Goal: Participate in discussion

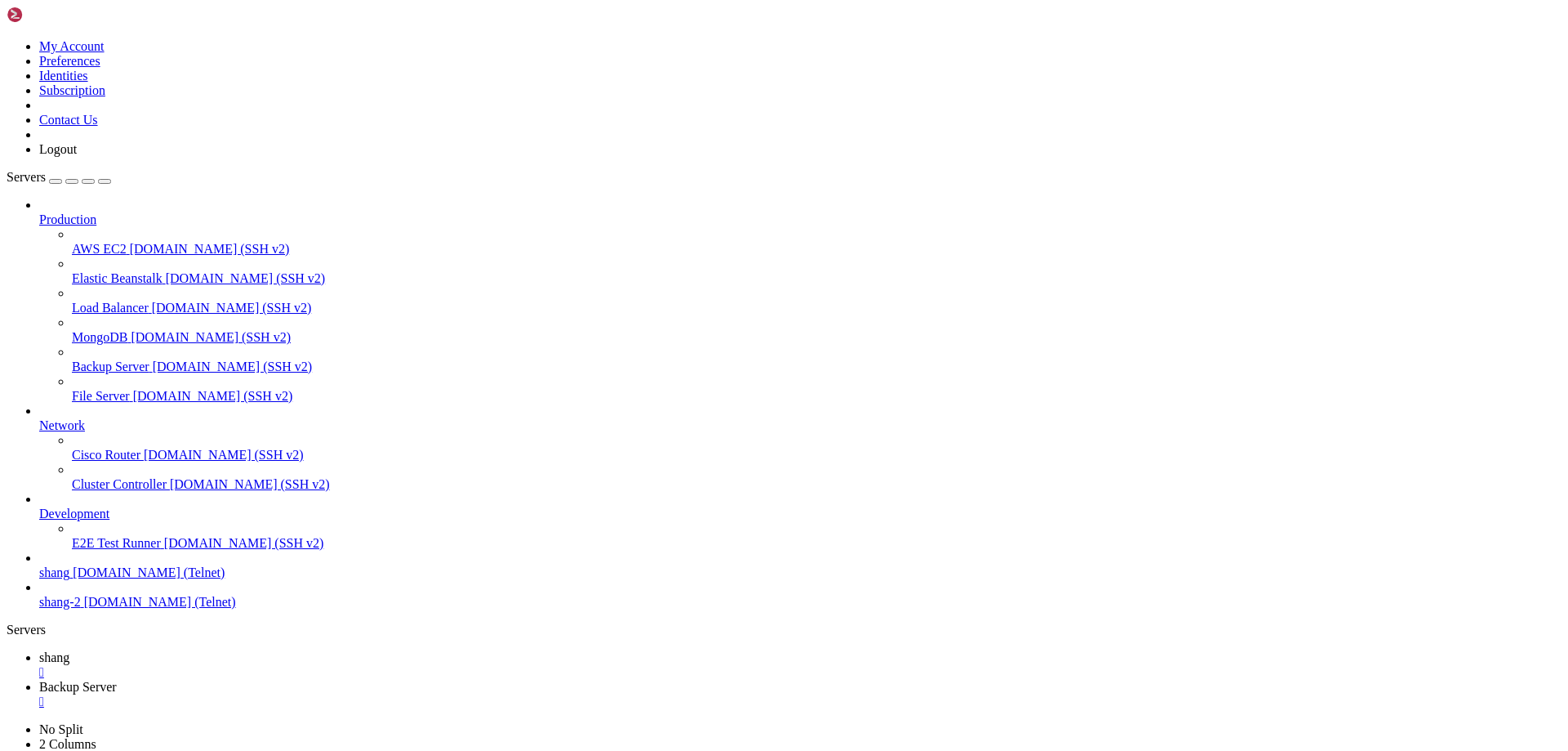
scroll to position [14068, 0]
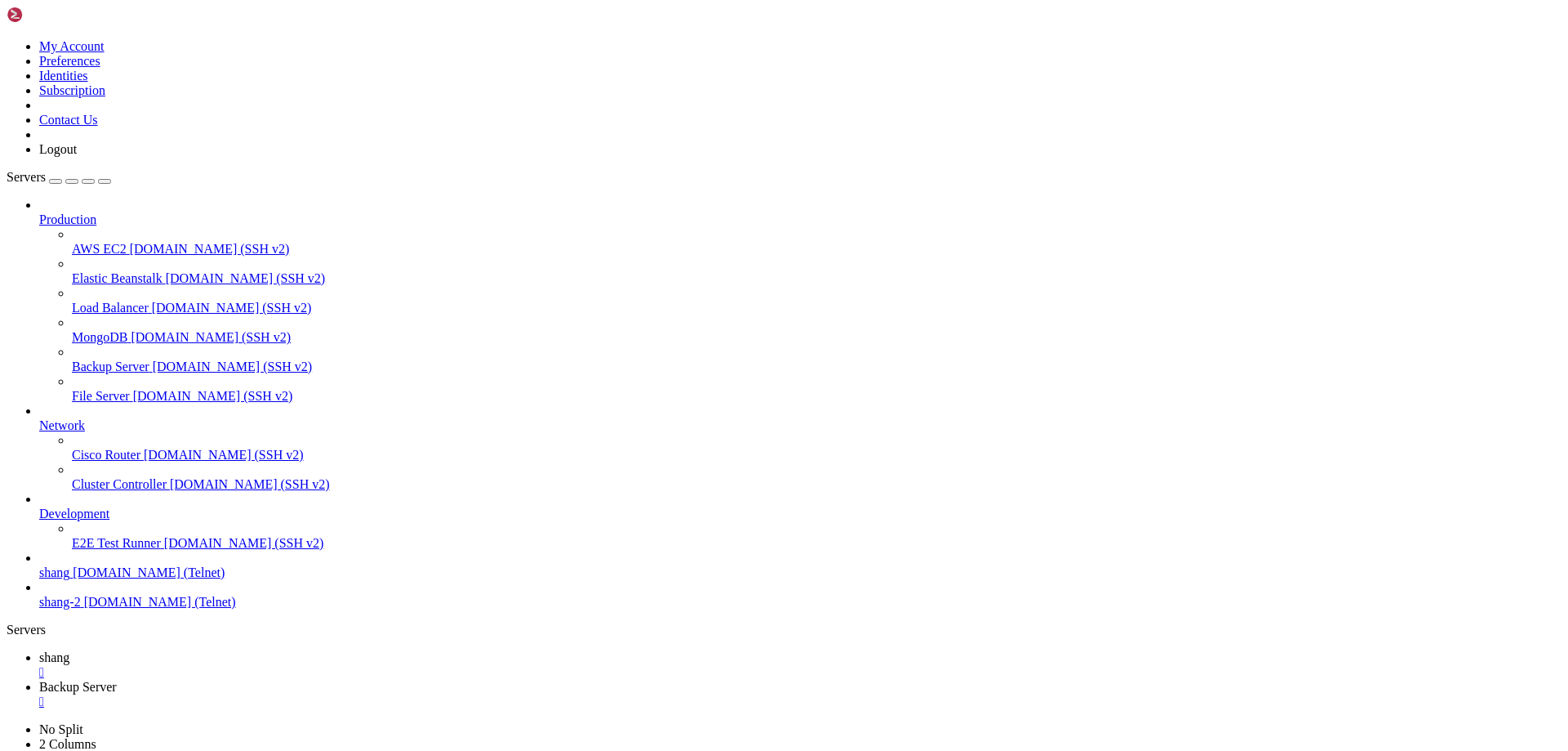
scroll to position [15477, 0]
drag, startPoint x: 1369, startPoint y: 1605, endPoint x: 1572, endPoint y: 1705, distance: 226.3
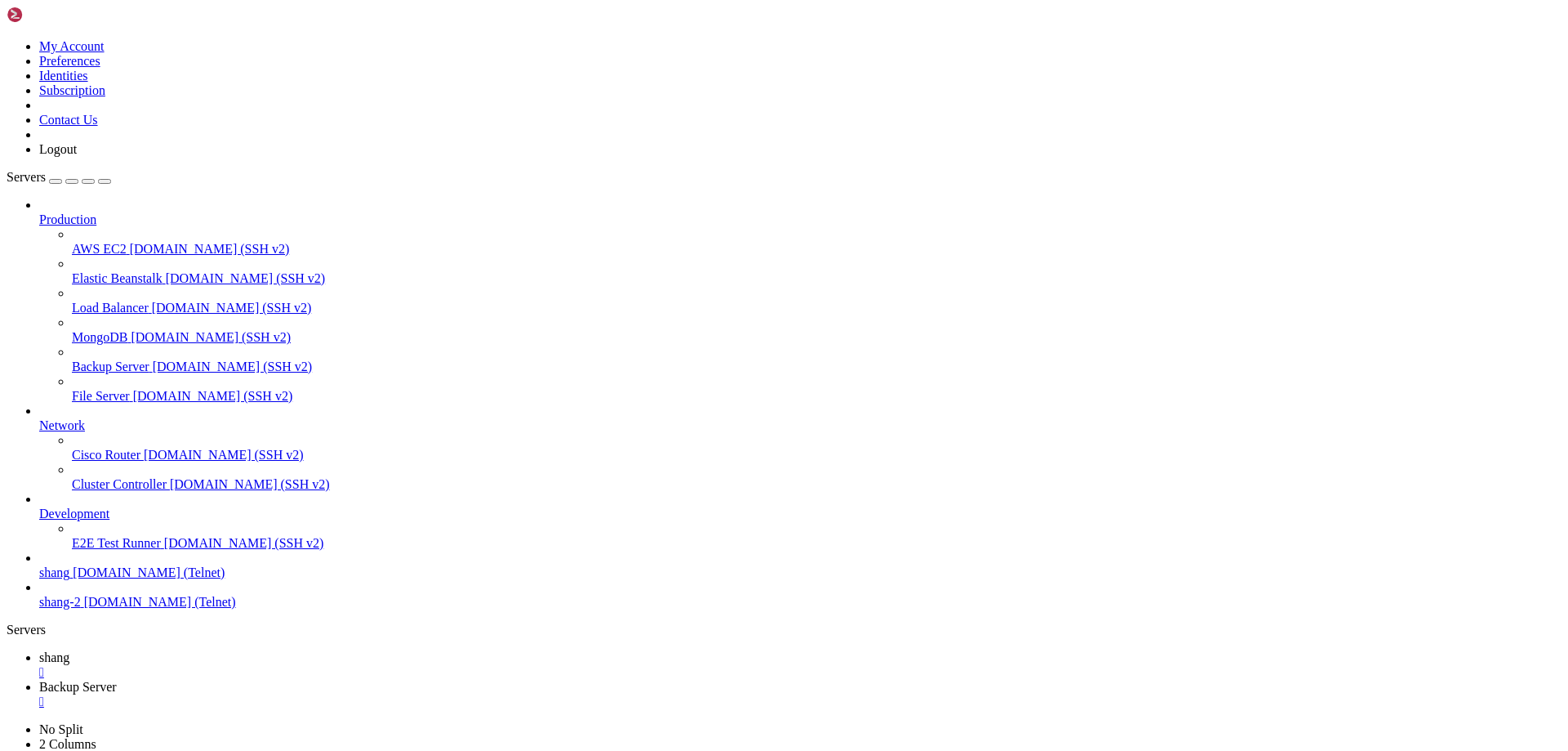
scroll to position [17155, 0]
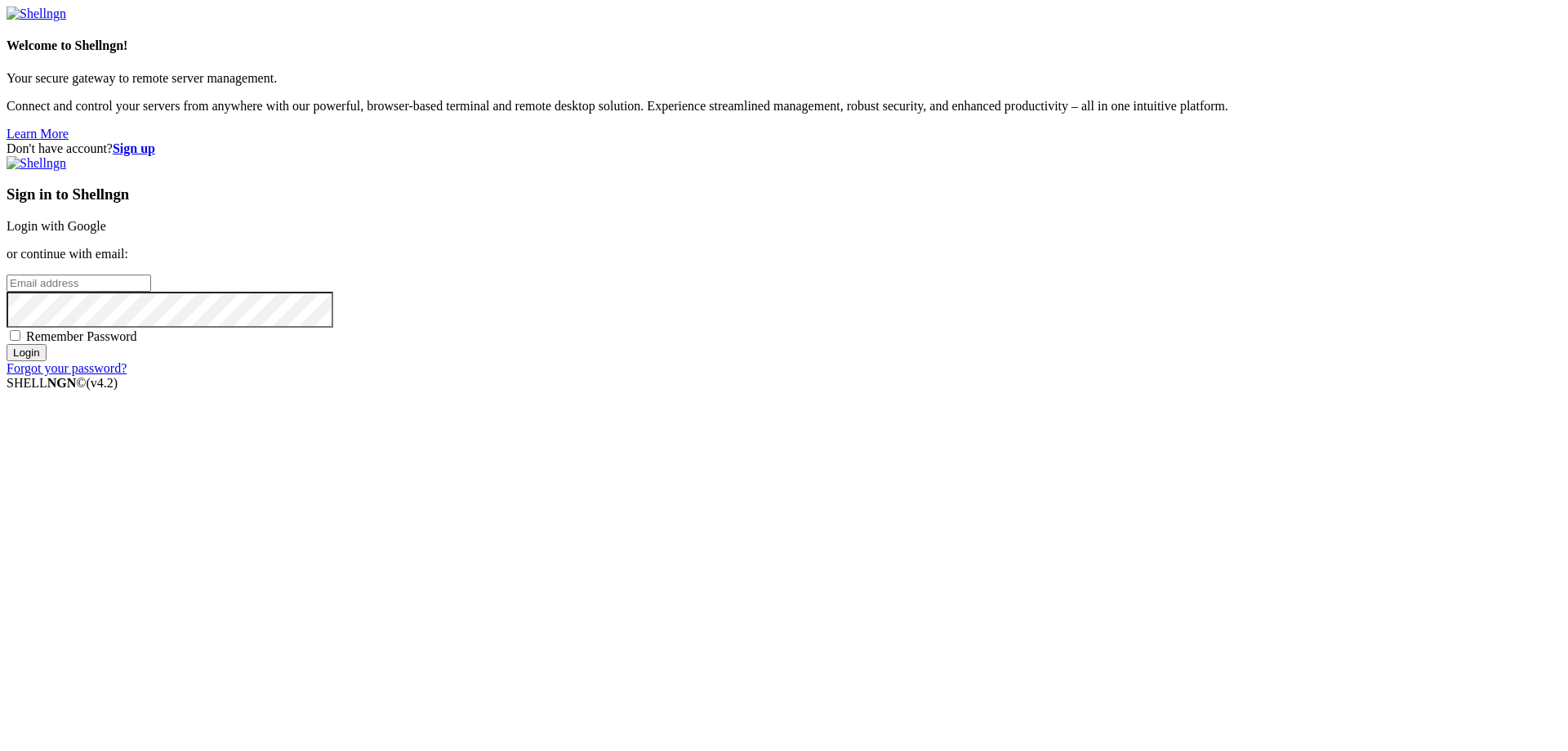
click at [106, 233] on link "Login with Google" at bounding box center [55, 226] width 99 height 14
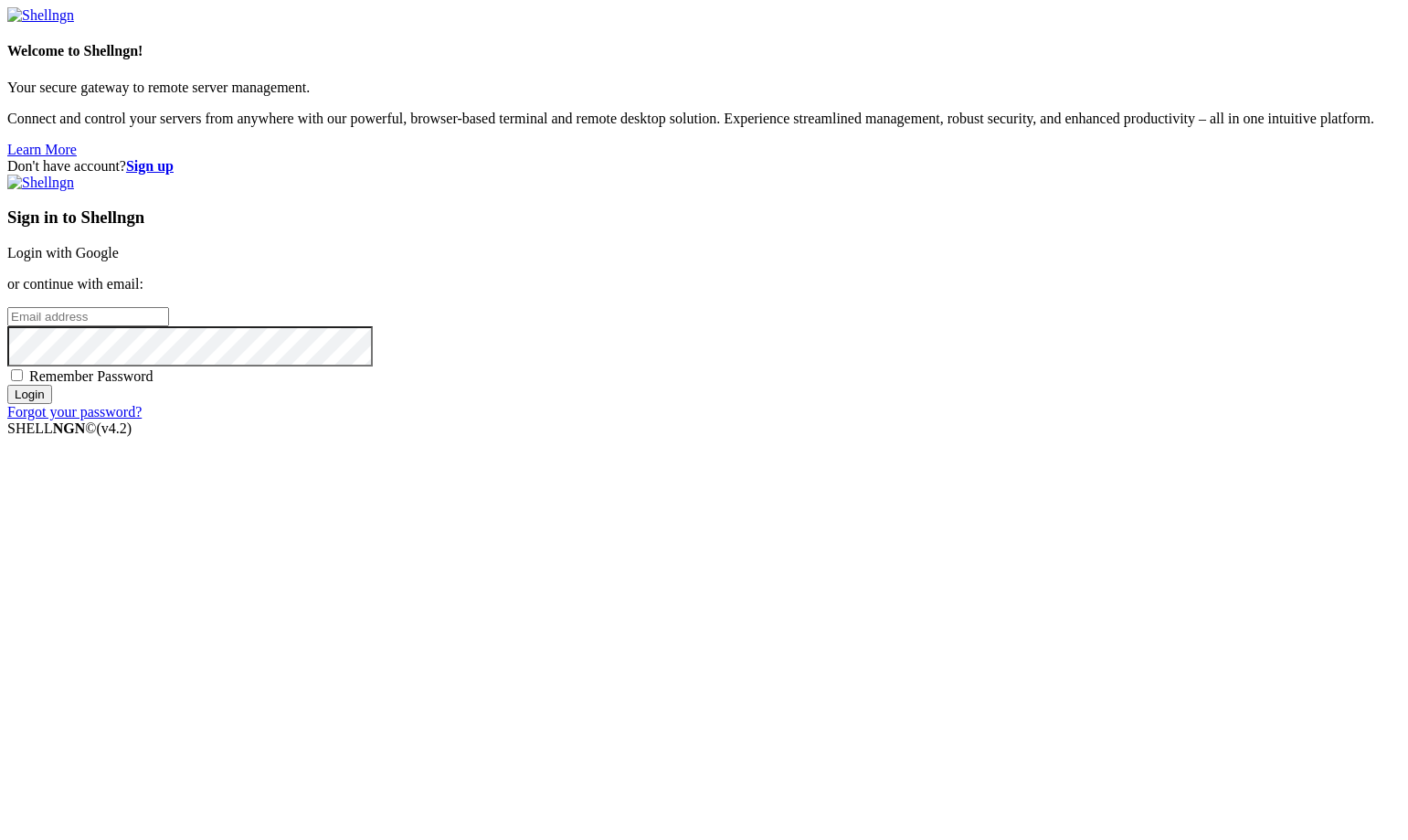
click at [119, 260] on link "Login with Google" at bounding box center [62, 252] width 111 height 16
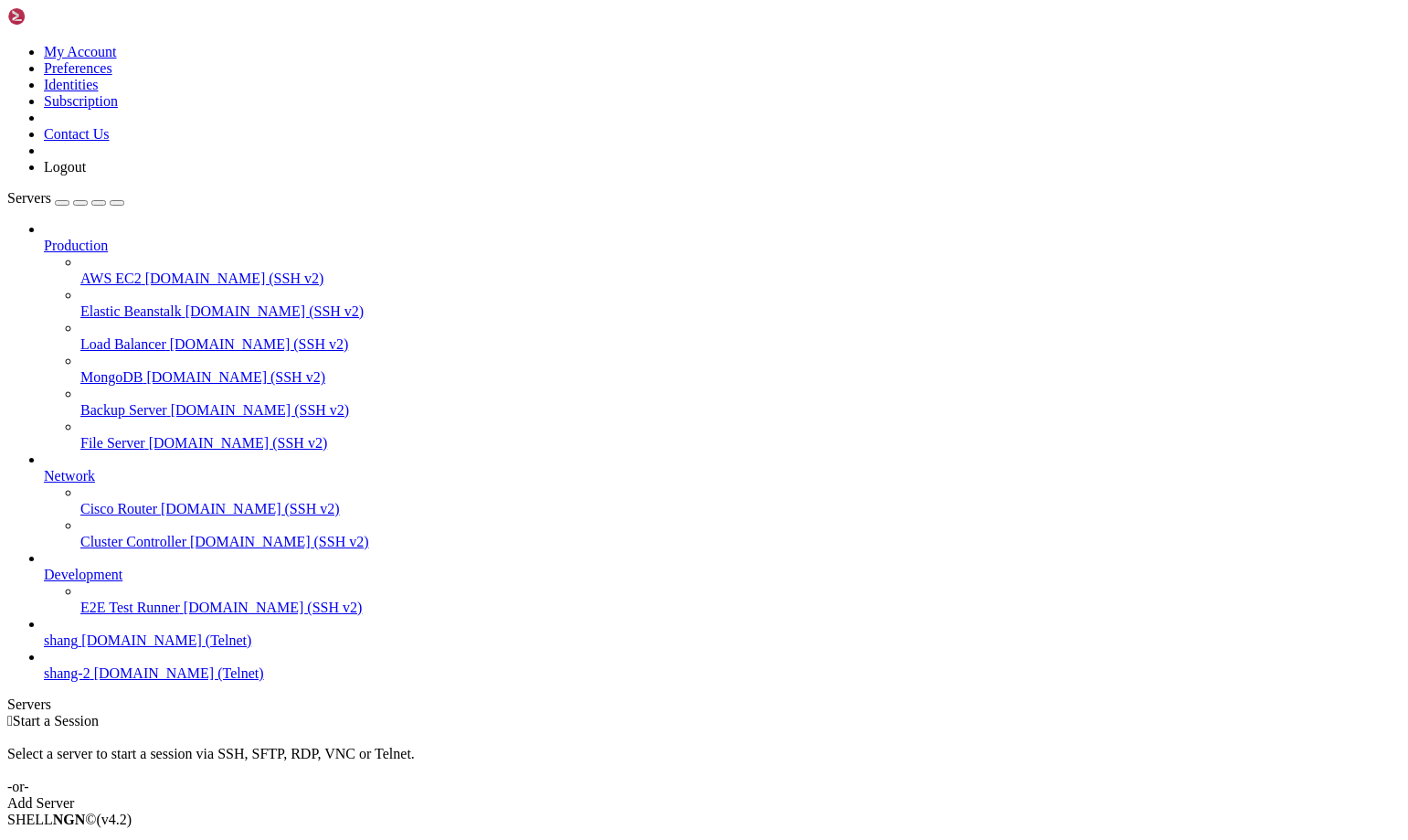
click at [78, 647] on span "shang" at bounding box center [61, 641] width 33 height 16
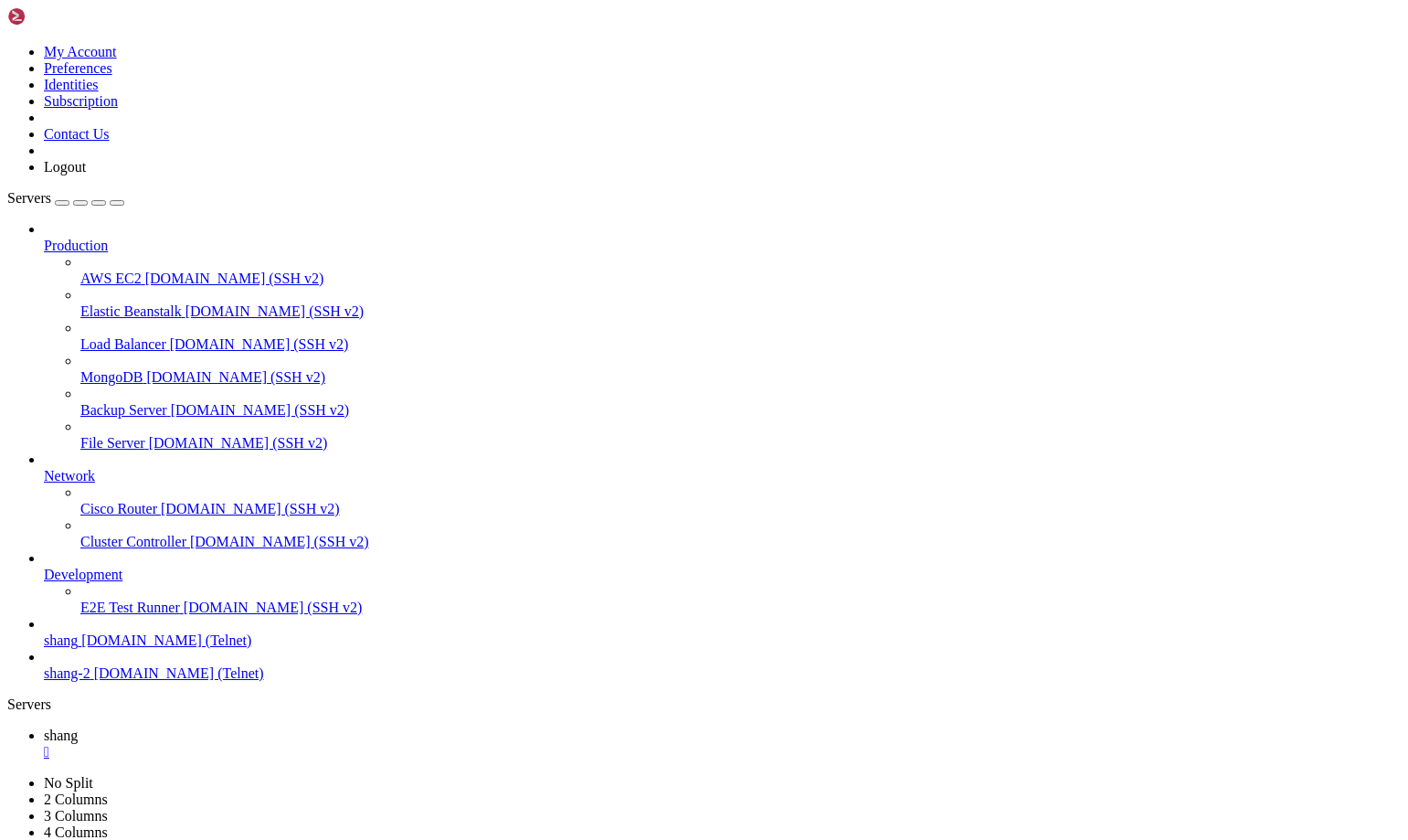
scroll to position [1384, 0]
drag, startPoint x: 143, startPoint y: 1405, endPoint x: 266, endPoint y: 1413, distance: 123.3
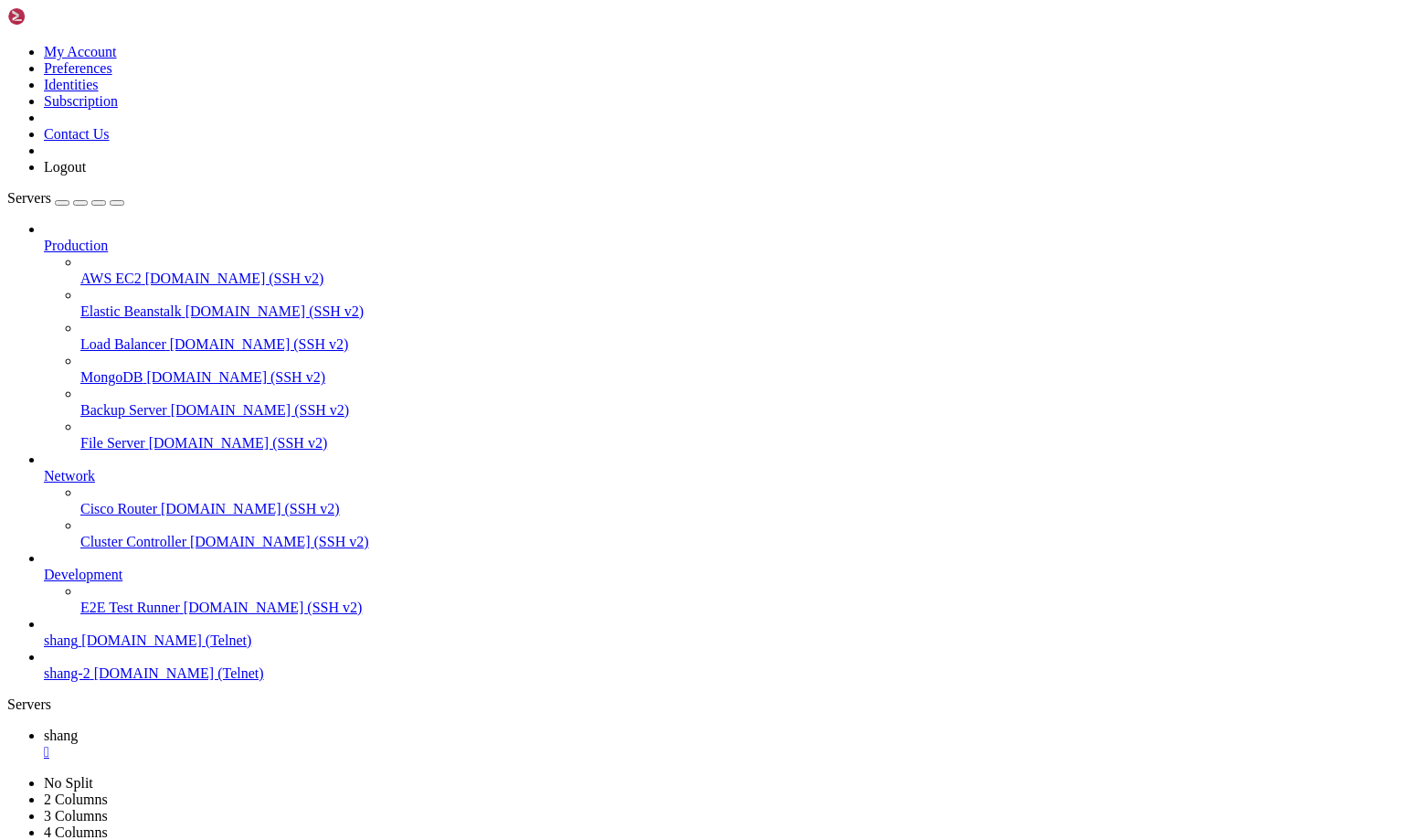
drag, startPoint x: 385, startPoint y: 1192, endPoint x: 378, endPoint y: 1204, distance: 13.9
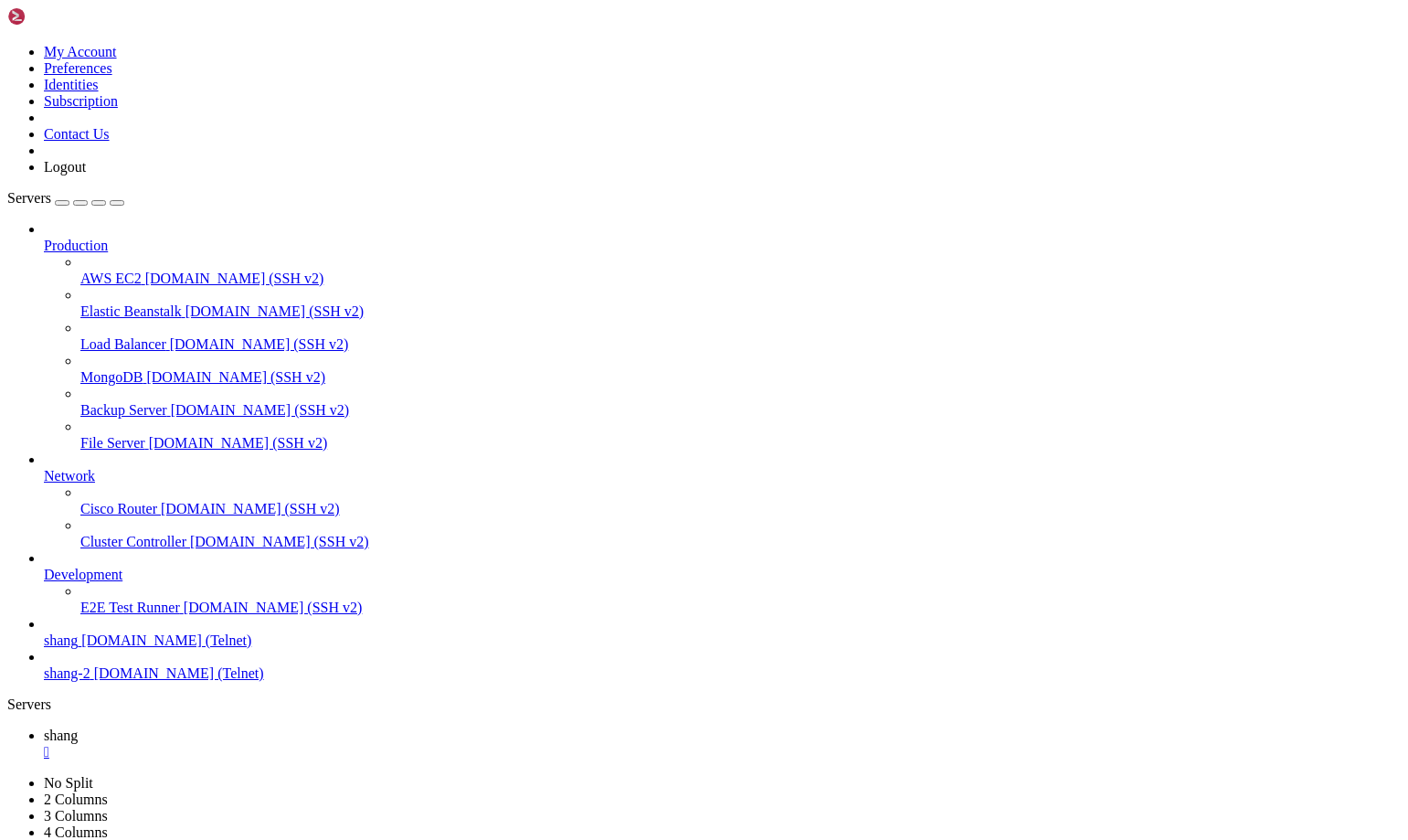
drag, startPoint x: 130, startPoint y: 1267, endPoint x: 143, endPoint y: 1266, distance: 13.0
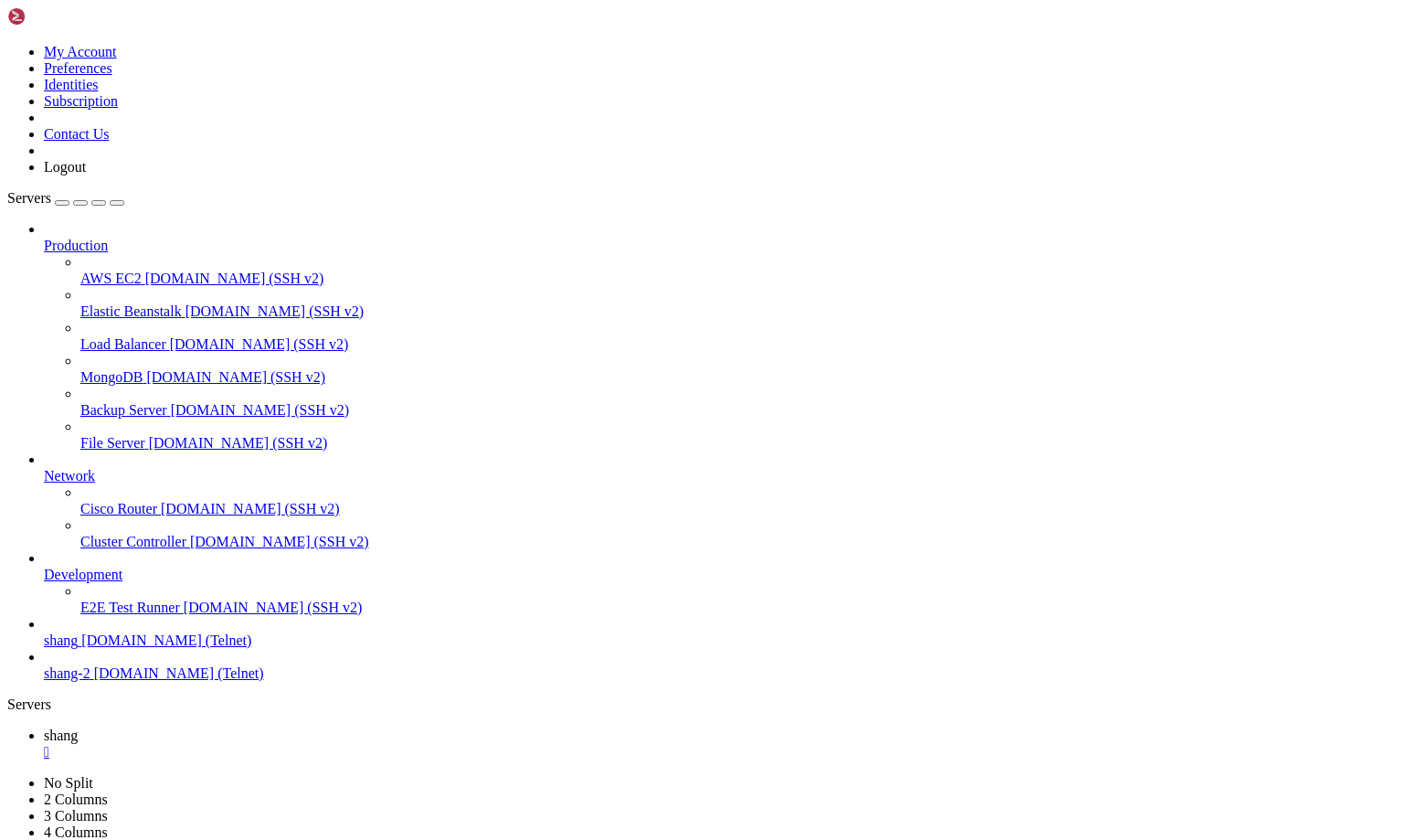
drag, startPoint x: 129, startPoint y: 1284, endPoint x: 335, endPoint y: 1289, distance: 206.1
drag, startPoint x: 104, startPoint y: 1755, endPoint x: 16, endPoint y: 1747, distance: 88.4
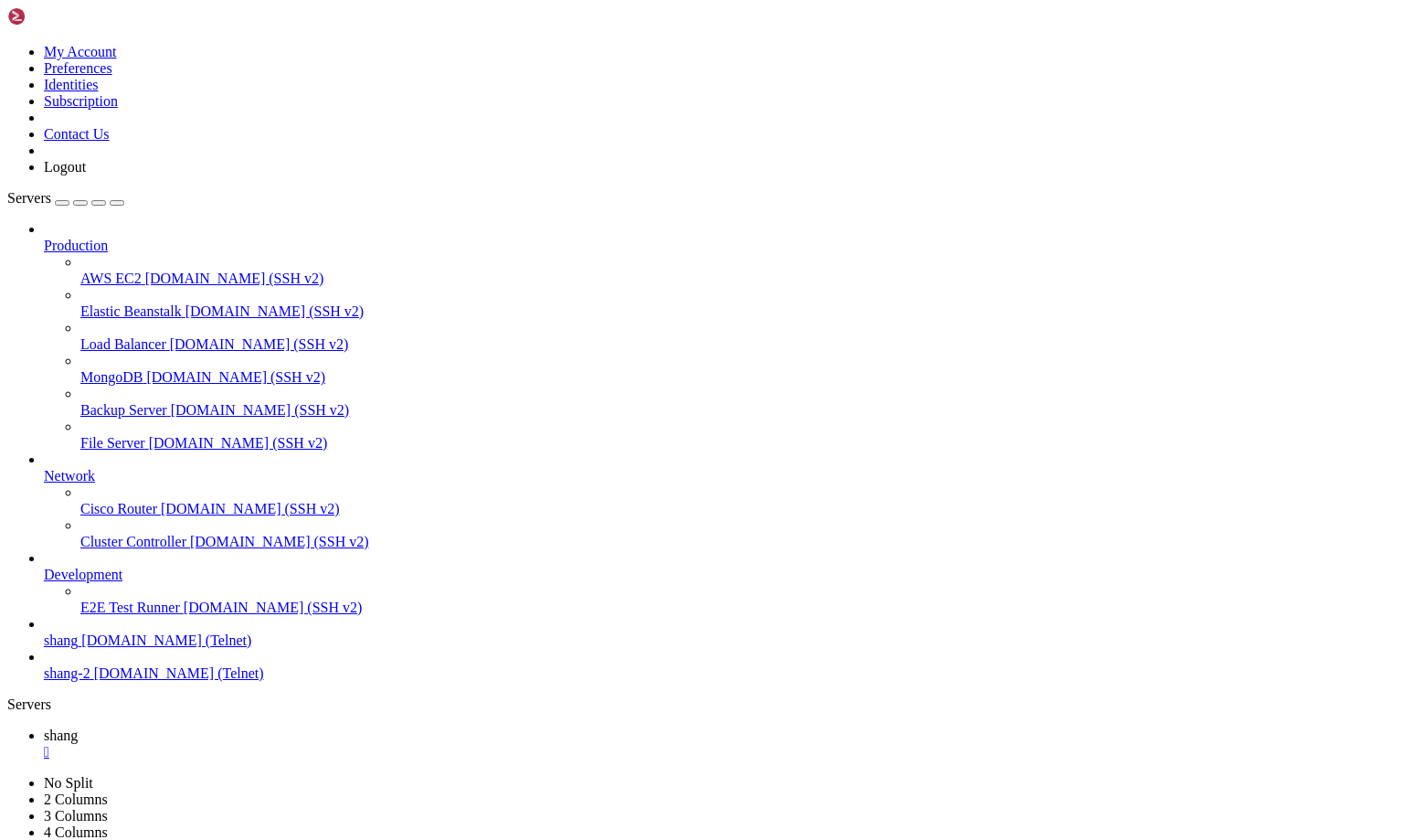
drag, startPoint x: 1181, startPoint y: 1745, endPoint x: 1367, endPoint y: 1874, distance: 226.4
drag, startPoint x: 253, startPoint y: 1518, endPoint x: 334, endPoint y: 1514, distance: 81.1
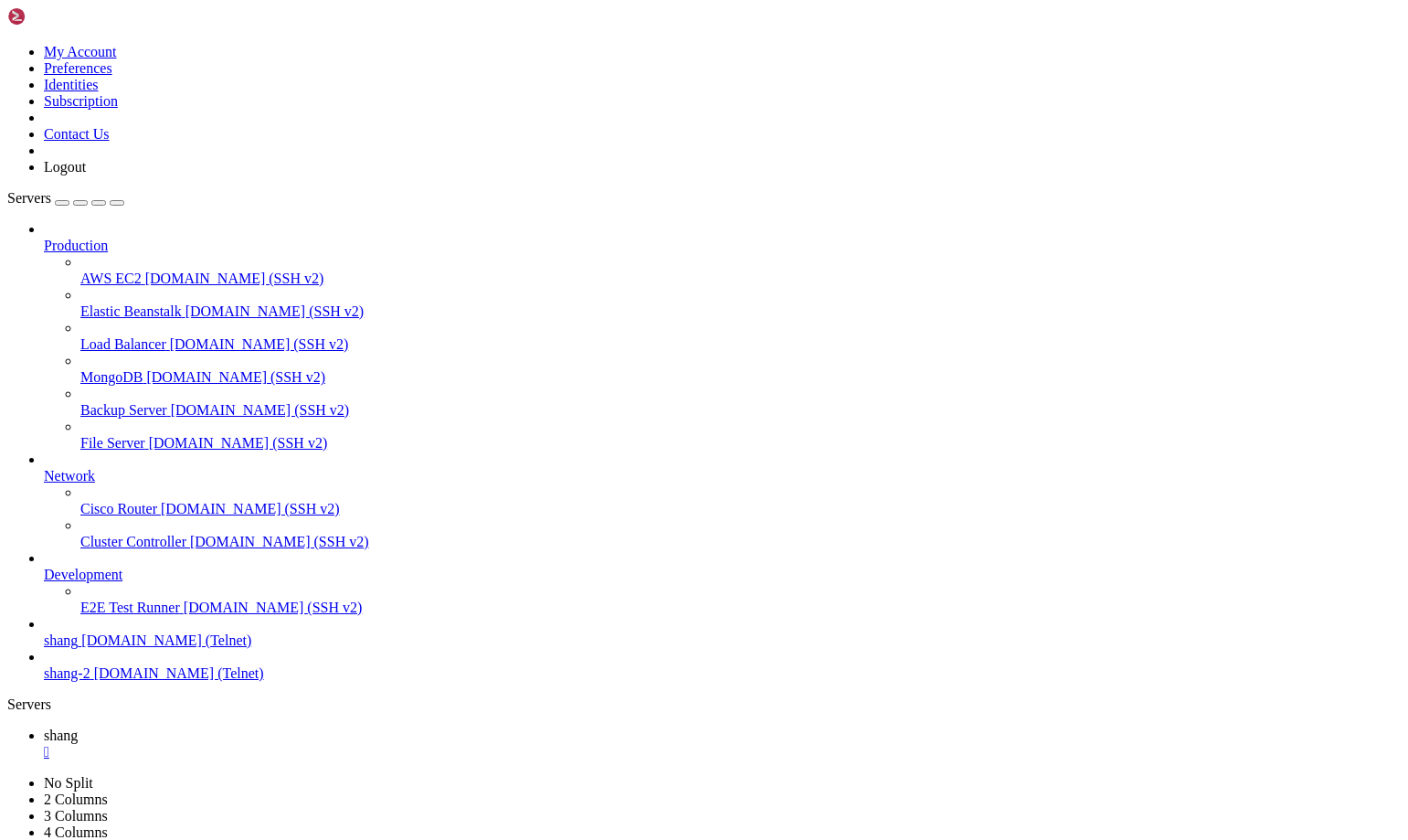
drag, startPoint x: 357, startPoint y: 1724, endPoint x: 442, endPoint y: 1727, distance: 85.1
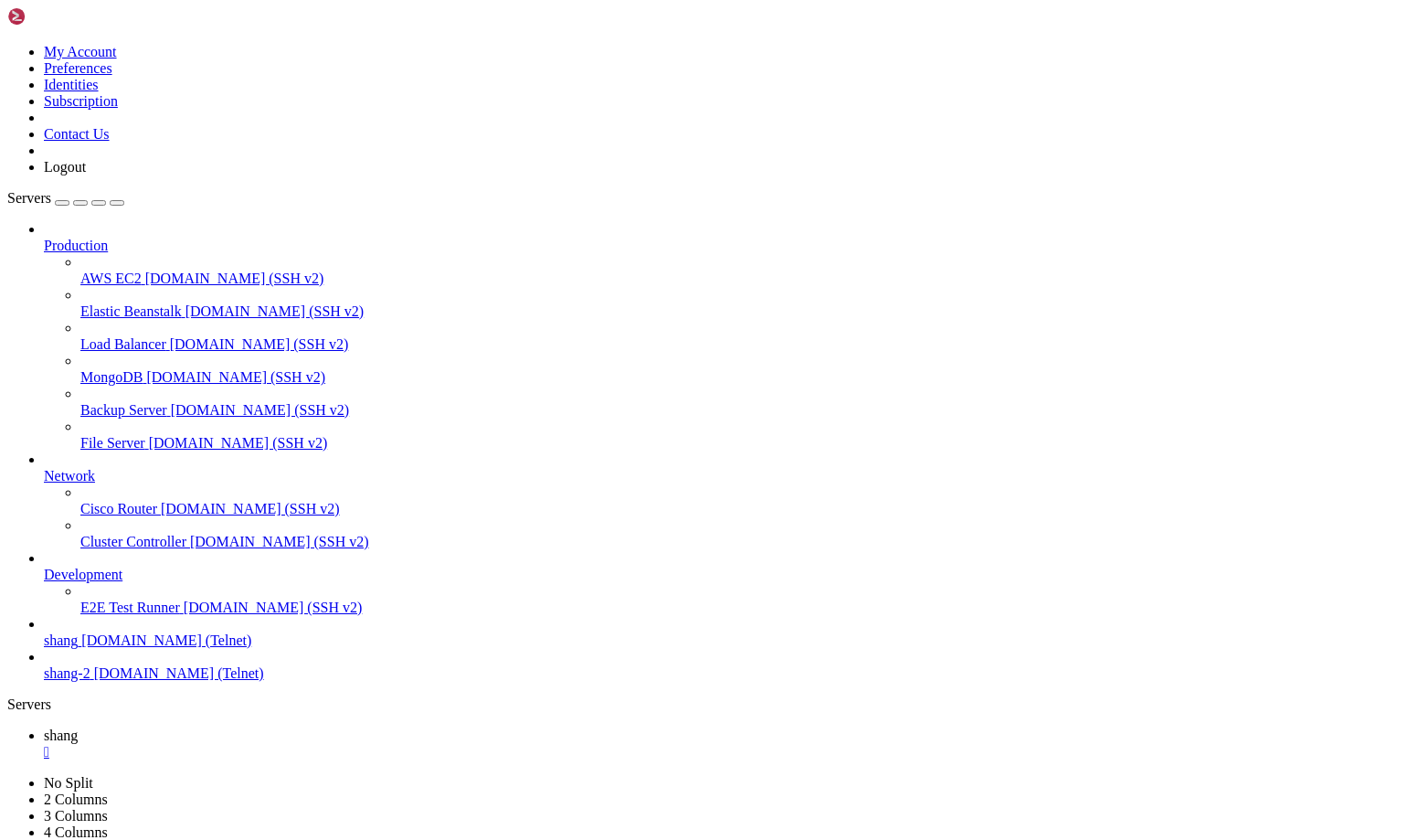
scroll to position [12541, 0]
drag, startPoint x: 197, startPoint y: 1600, endPoint x: 325, endPoint y: 1612, distance: 128.6
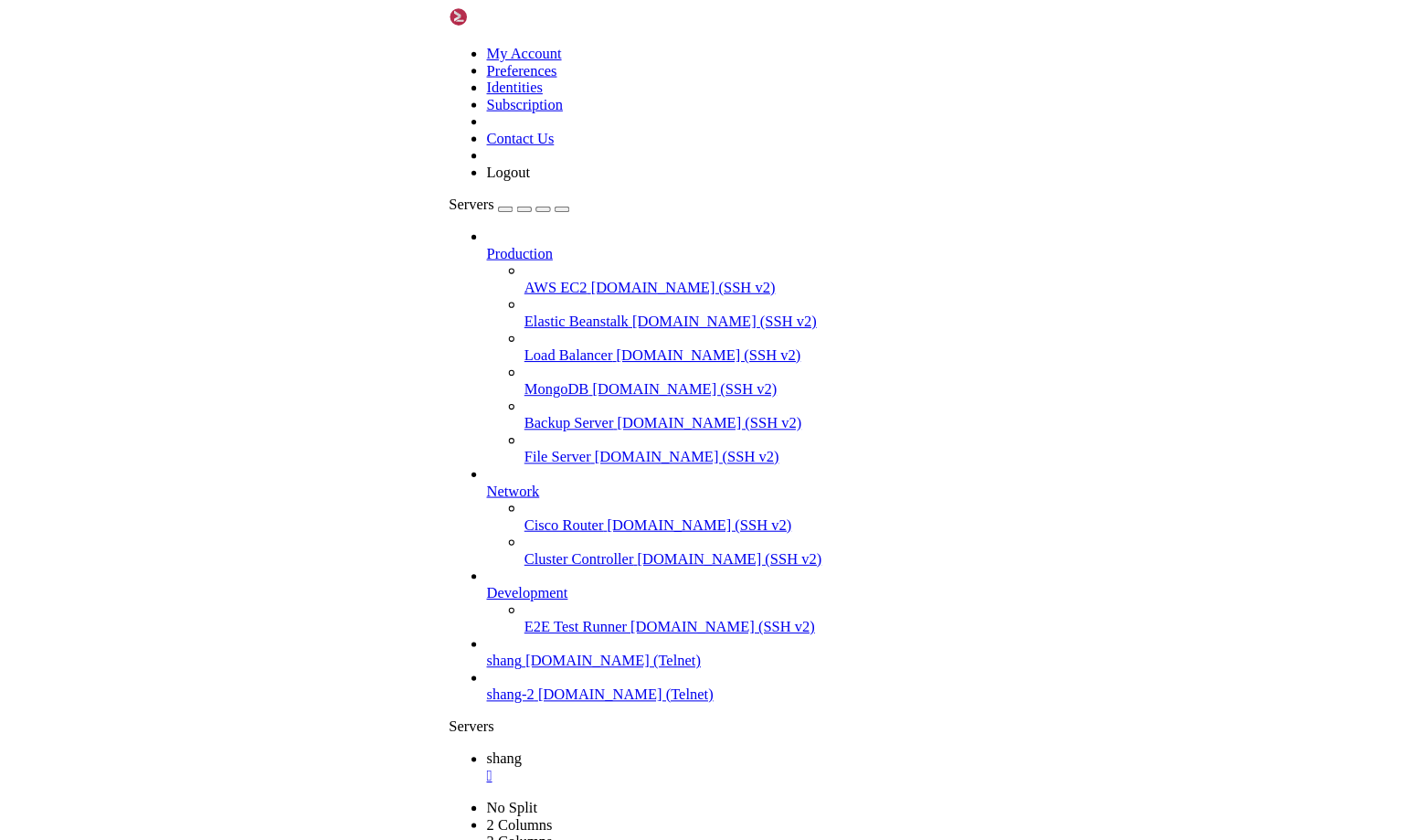
scroll to position [13898, 0]
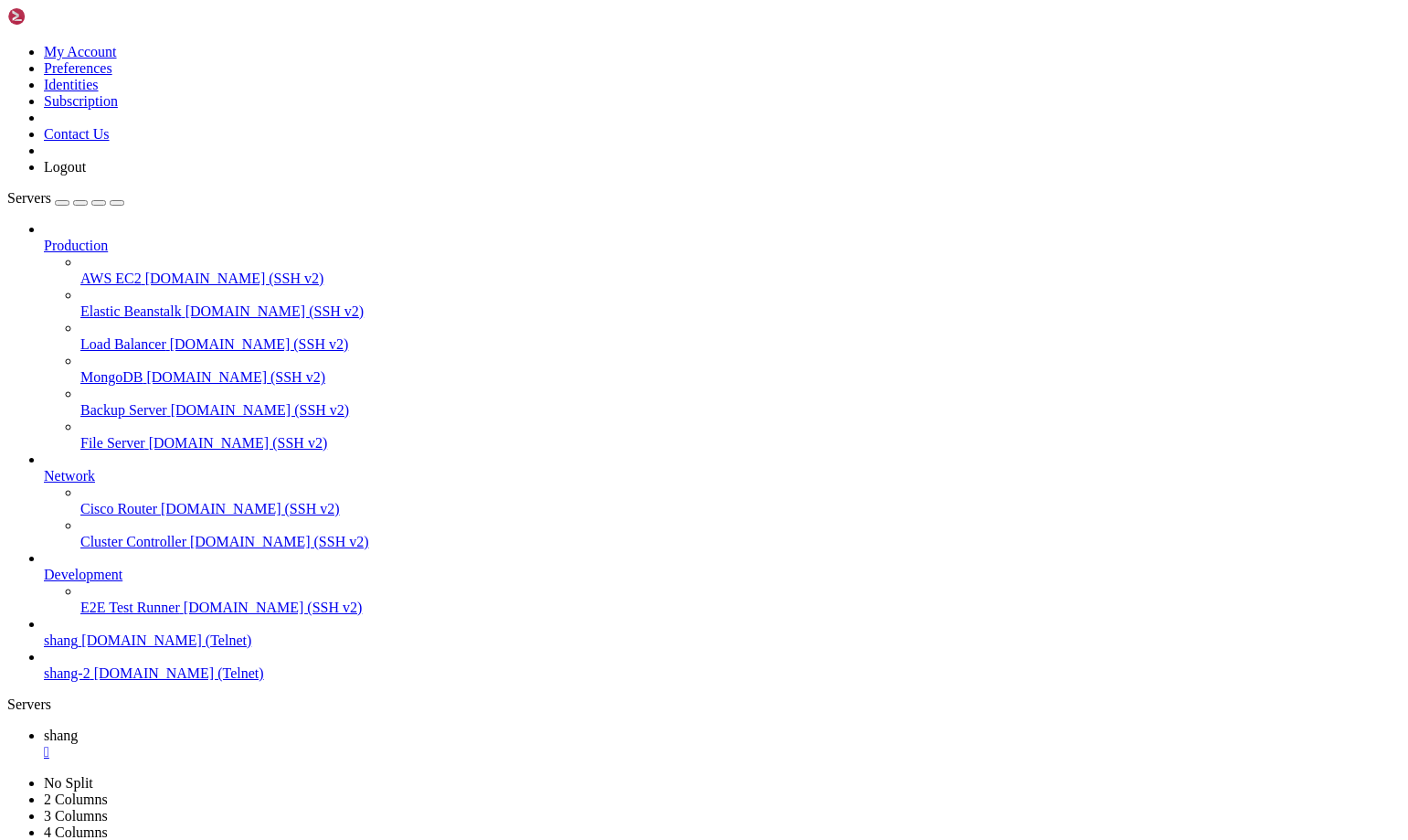
drag, startPoint x: 441, startPoint y: 1761, endPoint x: 15, endPoint y: 1764, distance: 426.0
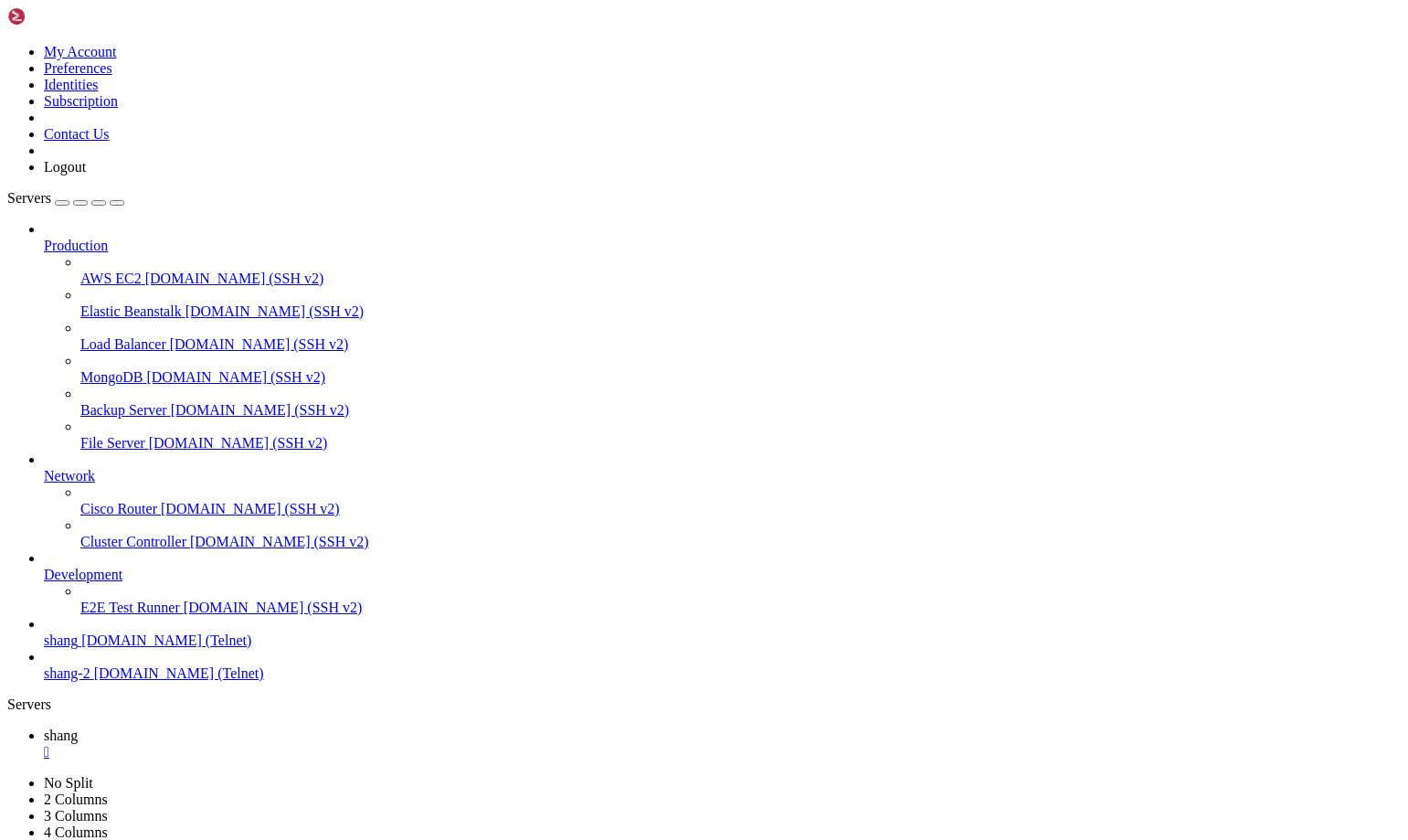
drag, startPoint x: 249, startPoint y: 1755, endPoint x: 202, endPoint y: 1739, distance: 49.6
drag, startPoint x: 1183, startPoint y: 1756, endPoint x: 1387, endPoint y: 1888, distance: 243.0
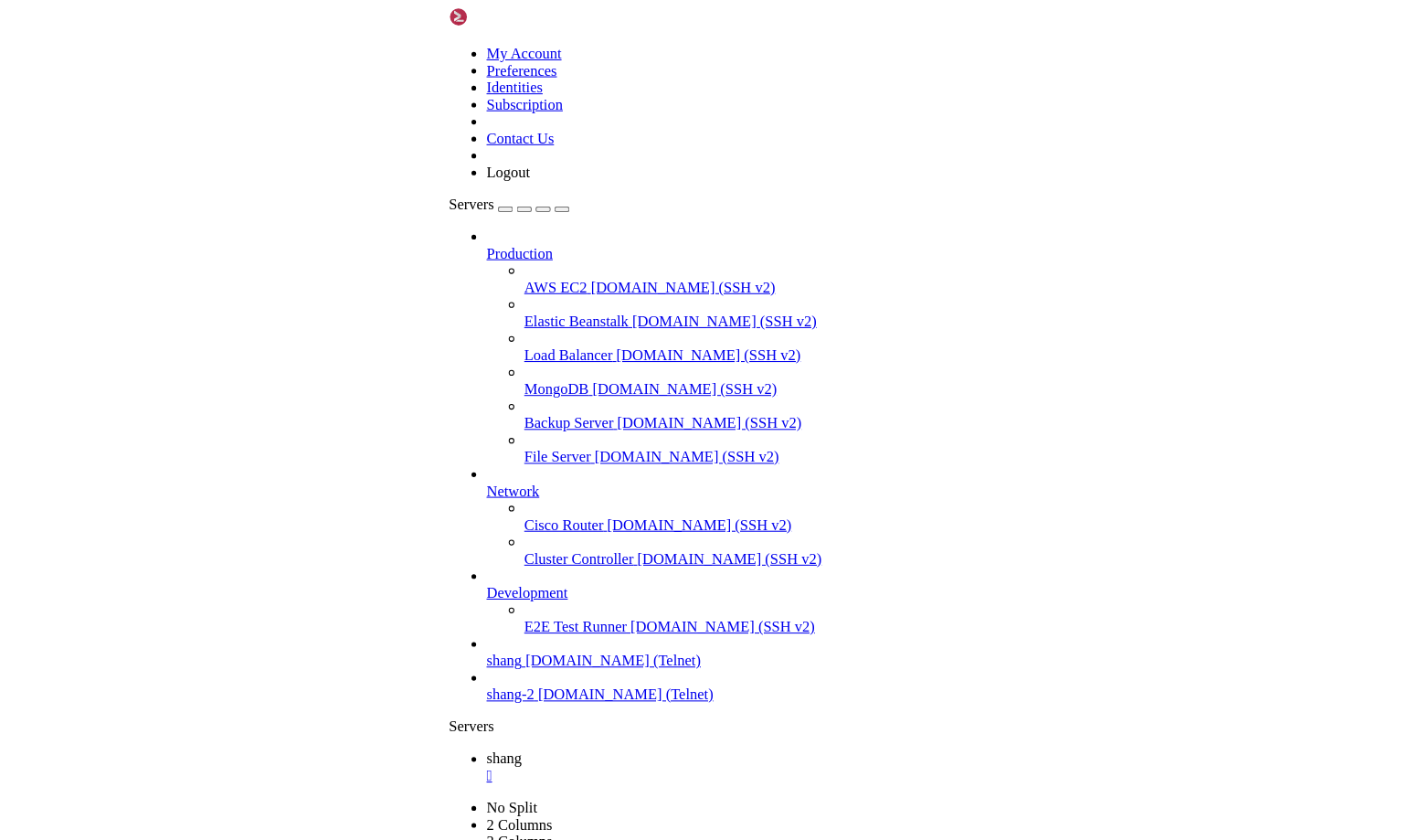
scroll to position [14816, 0]
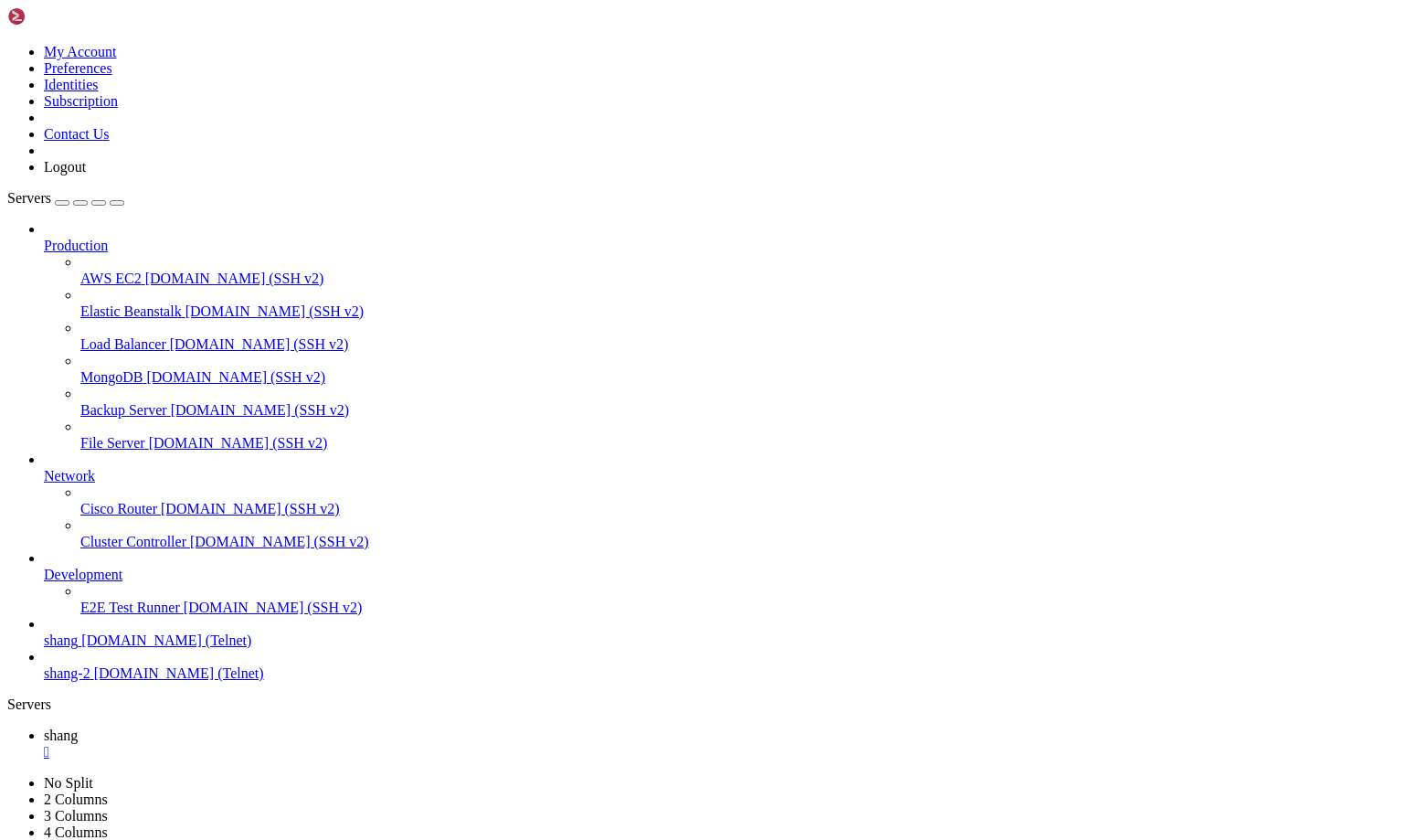
click at [91, 336] on span "Load Balancer" at bounding box center [123, 344] width 85 height 16
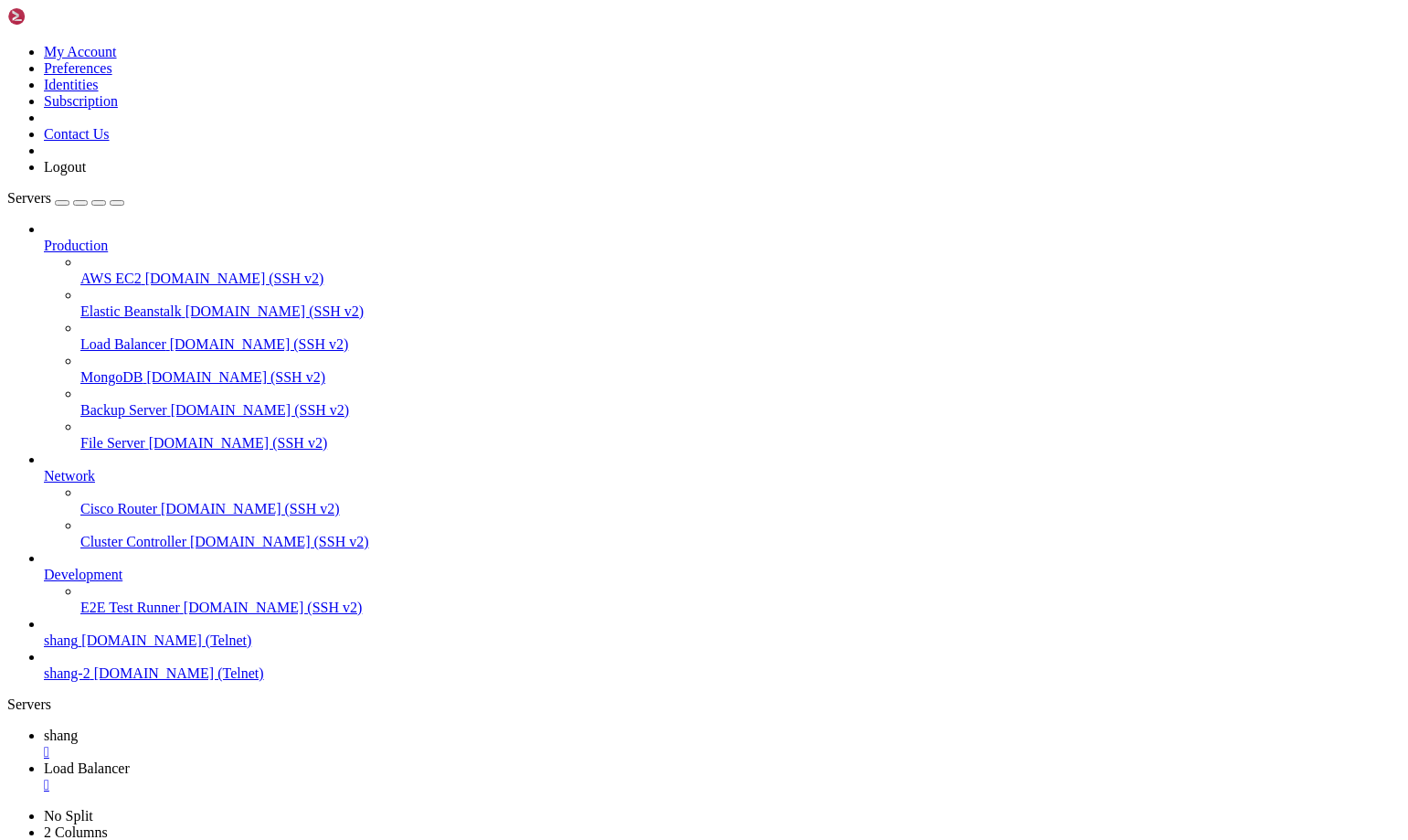
click at [250, 727] on link "shang " at bounding box center [722, 743] width 1357 height 32
click at [130, 760] on span "Load Balancer" at bounding box center [86, 768] width 85 height 16
click at [78, 727] on span "shang" at bounding box center [61, 735] width 33 height 16
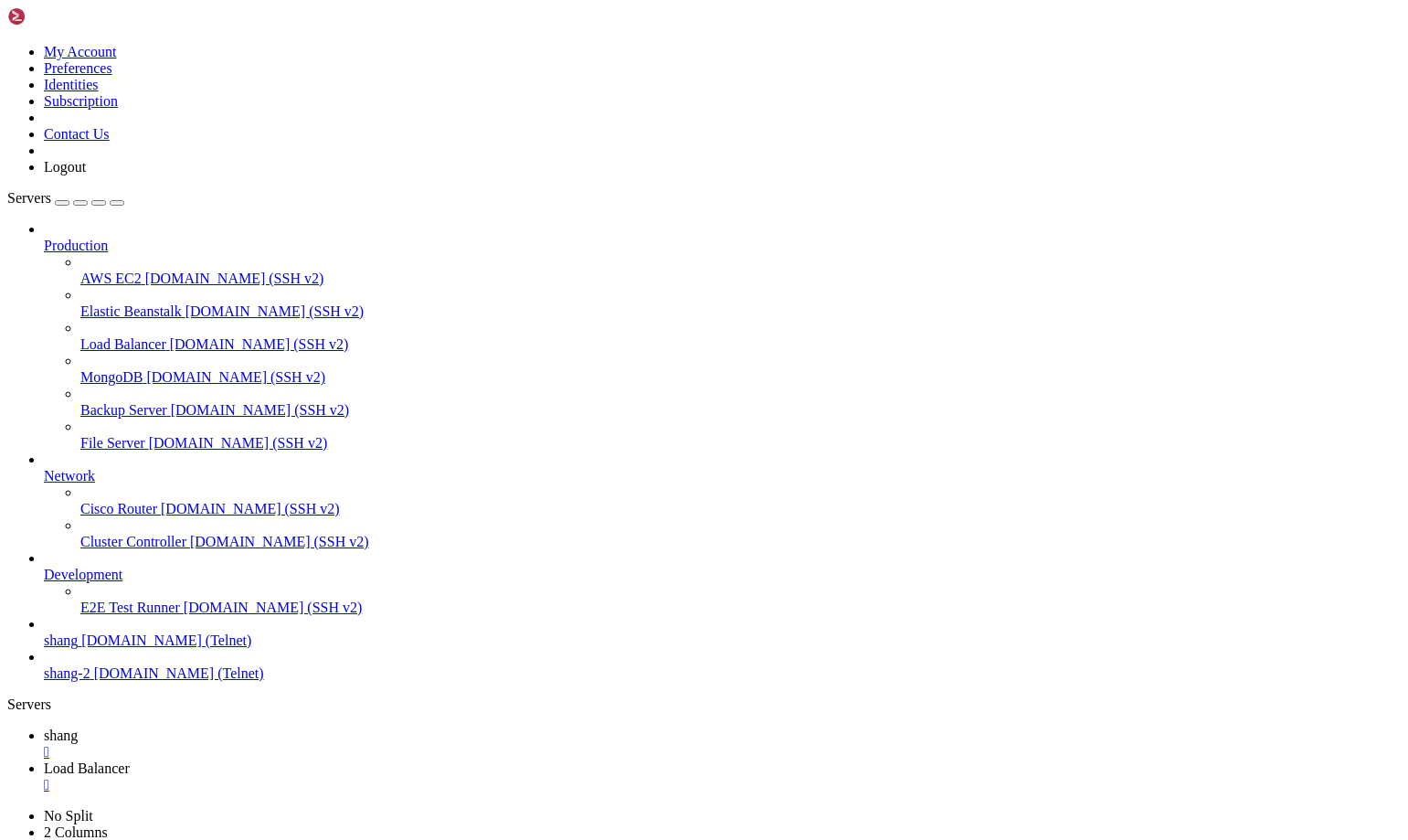
scroll to position [15804, 0]
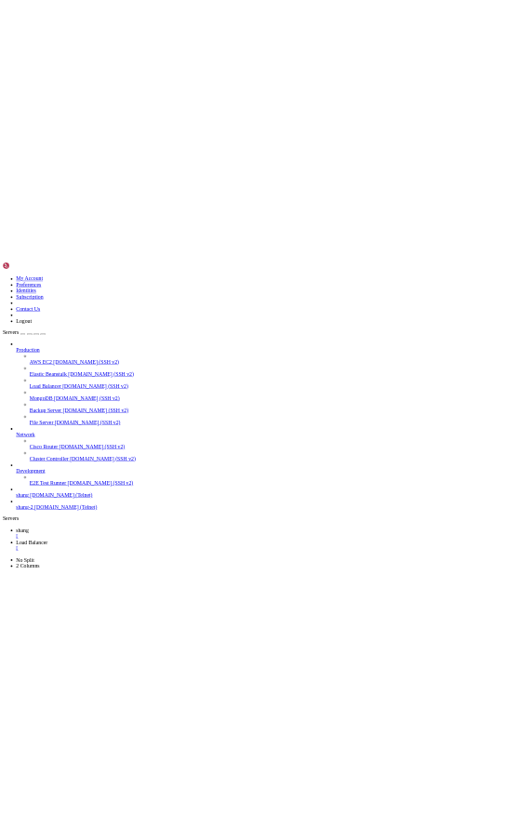
scroll to position [16546, 0]
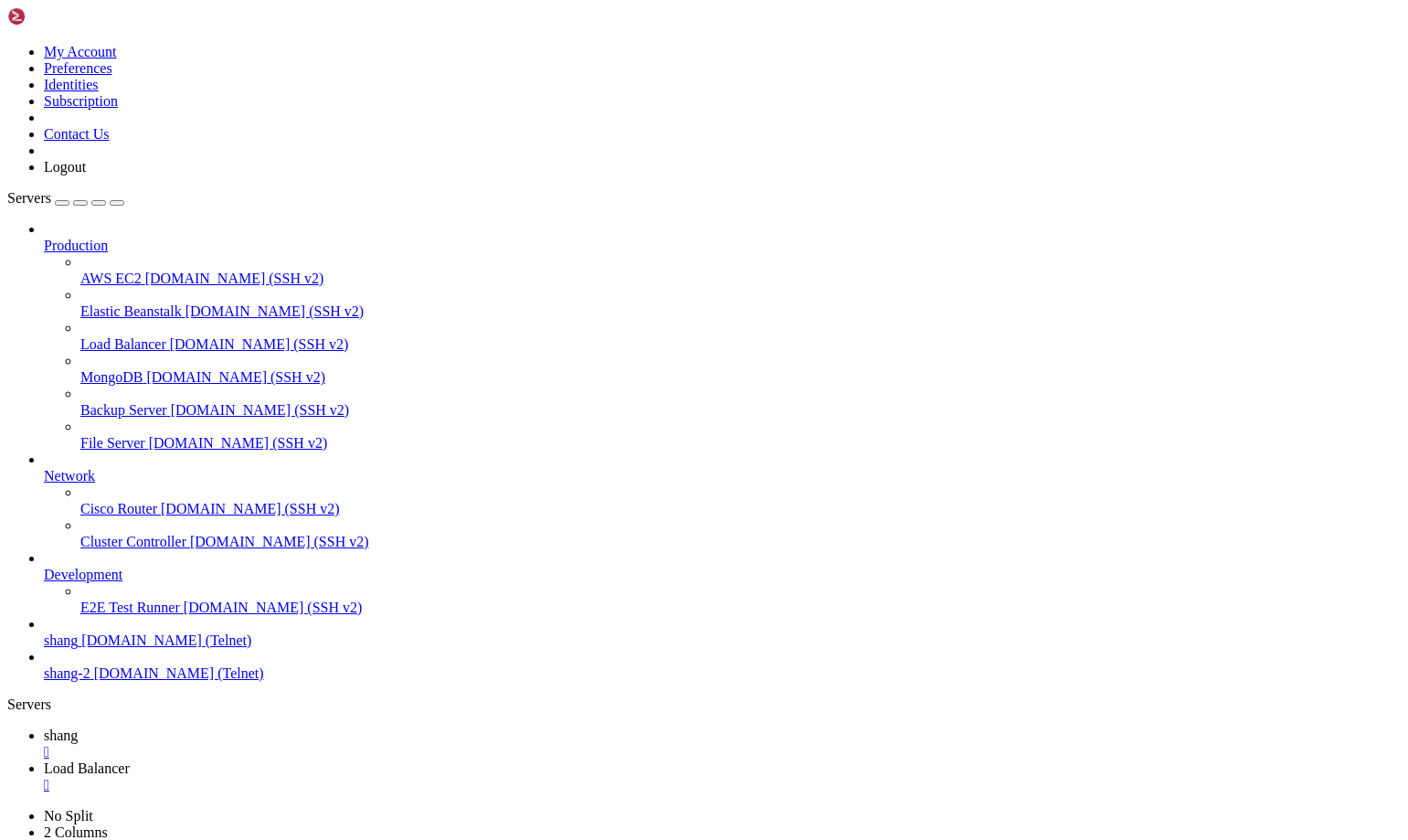
drag, startPoint x: 265, startPoint y: 1757, endPoint x: 323, endPoint y: 1759, distance: 58.0
drag, startPoint x: 261, startPoint y: 1745, endPoint x: 379, endPoint y: 1764, distance: 119.5
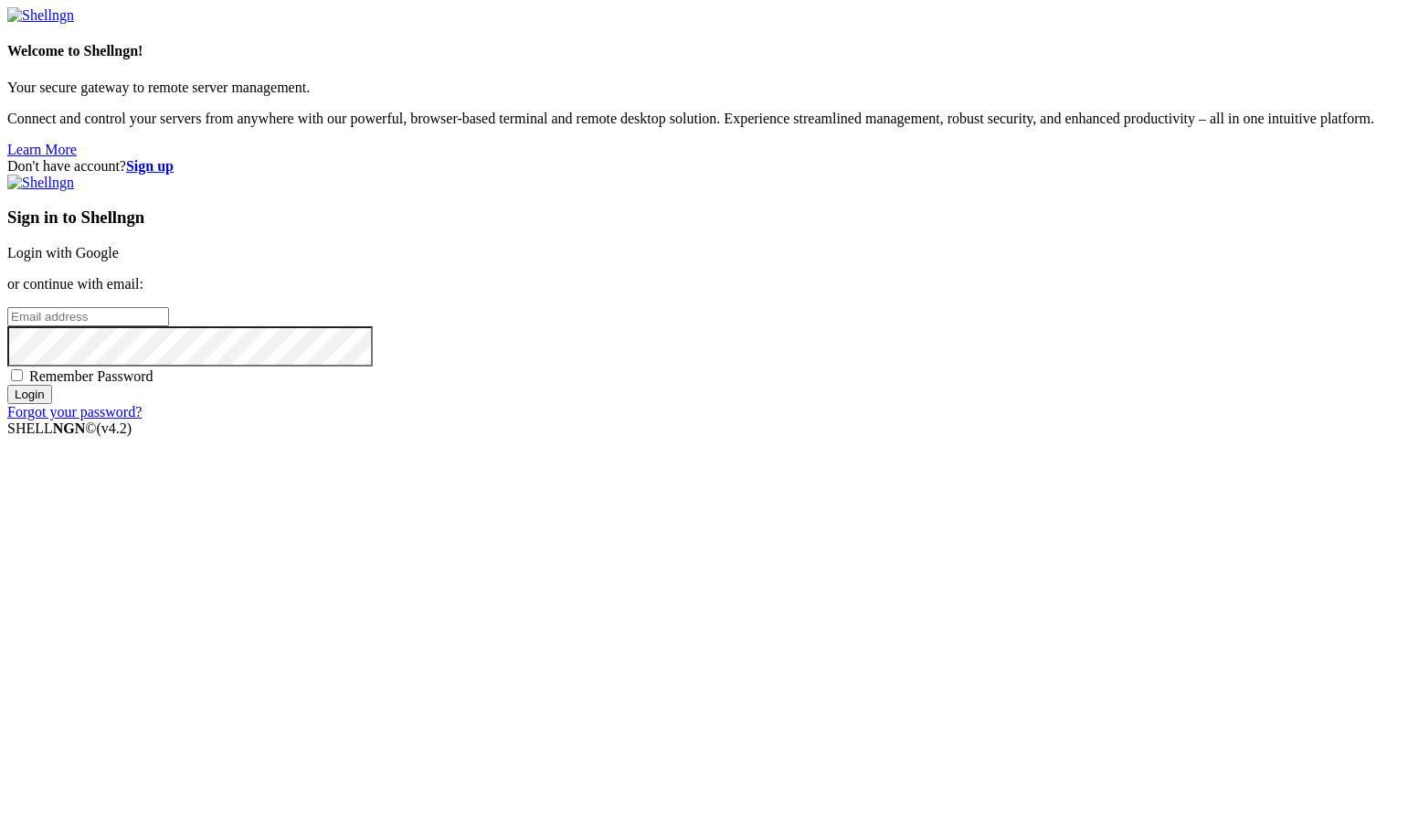
click at [119, 260] on link "Login with Google" at bounding box center [62, 252] width 111 height 16
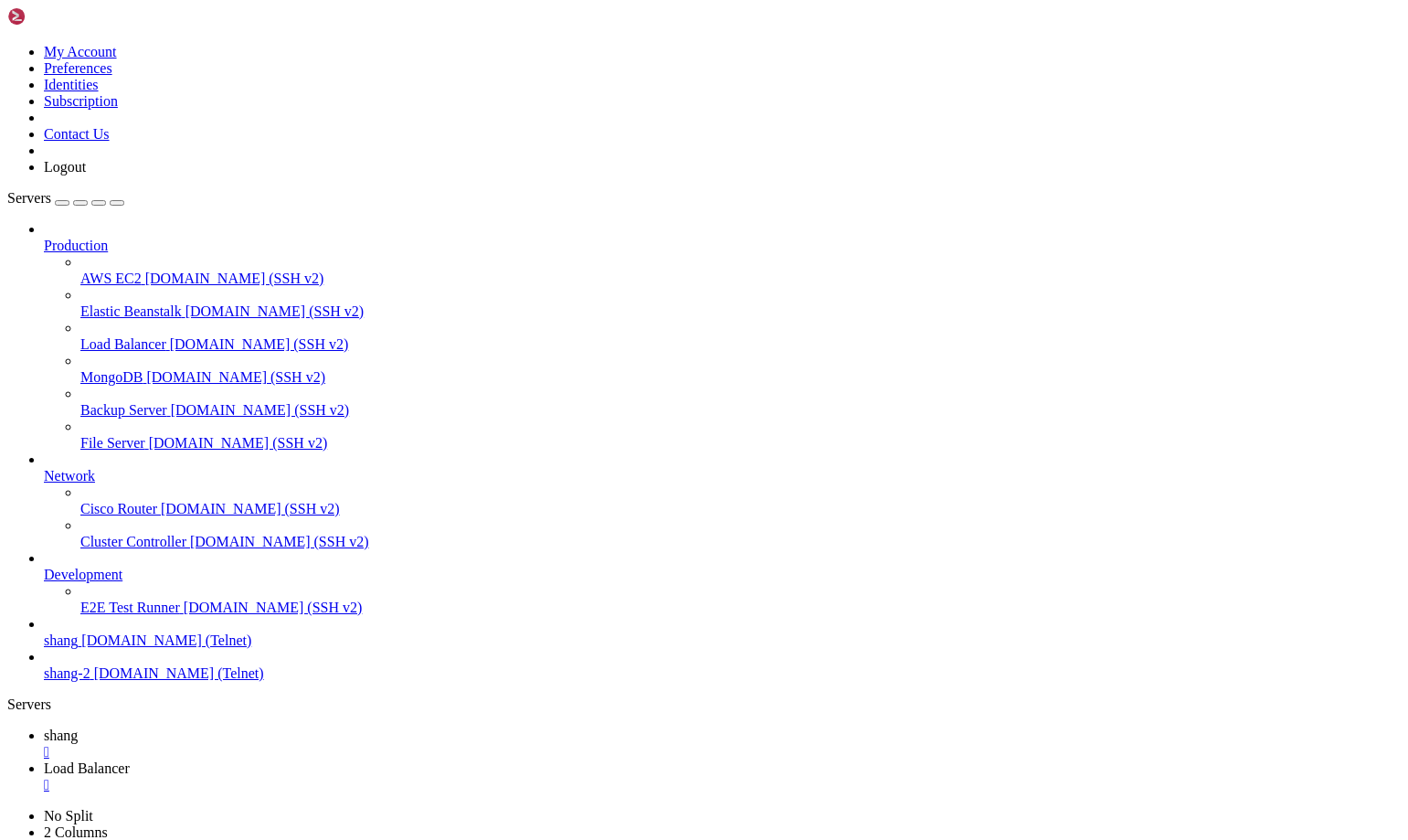
scroll to position [22999, 0]
click at [78, 727] on span "shang" at bounding box center [61, 735] width 33 height 16
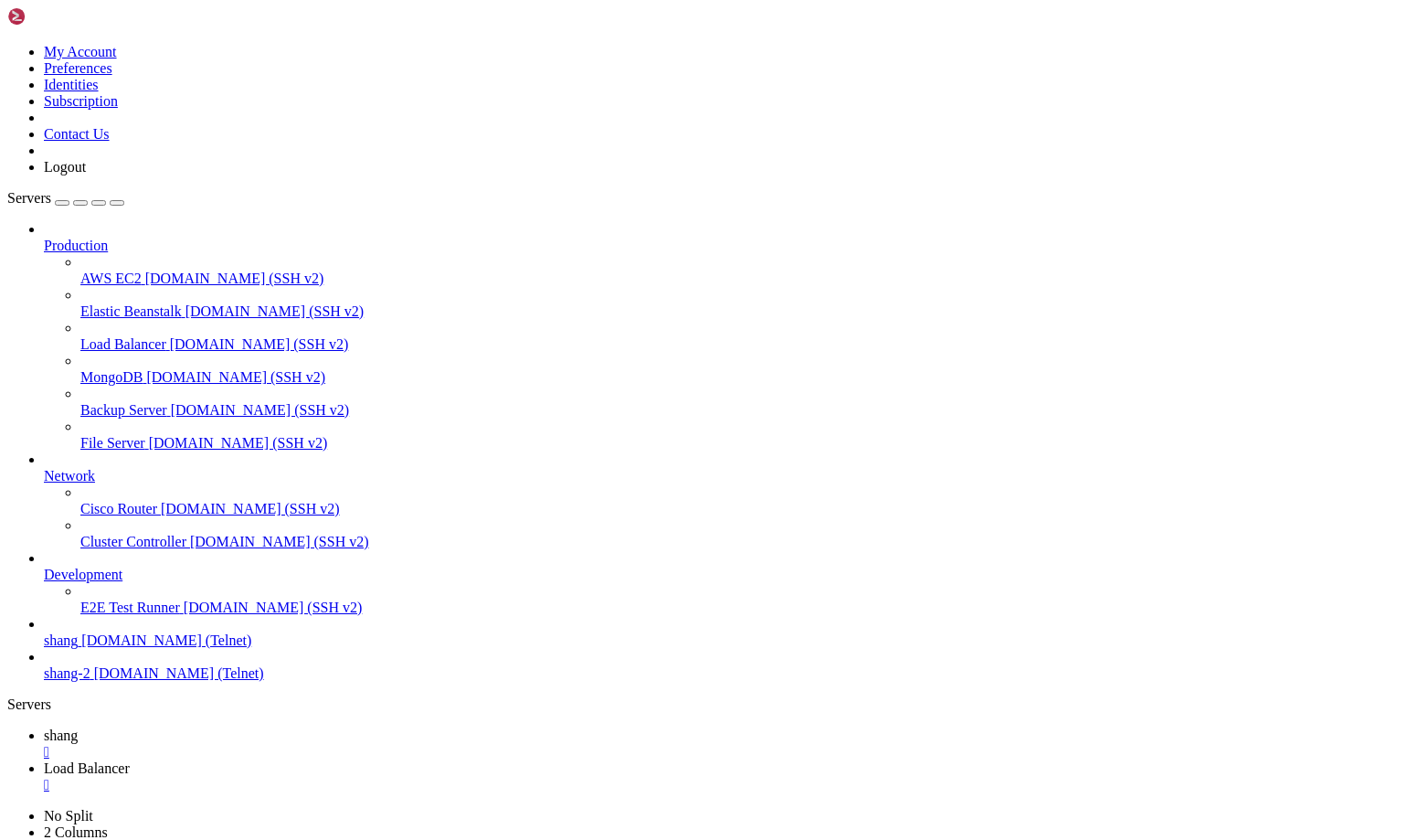
scroll to position [24192, 0]
